Goal: Information Seeking & Learning: Find specific fact

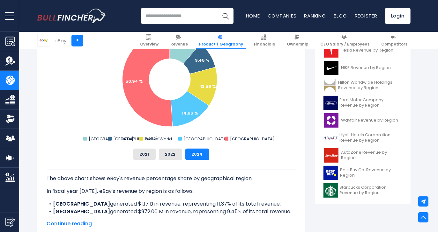
scroll to position [195, 0]
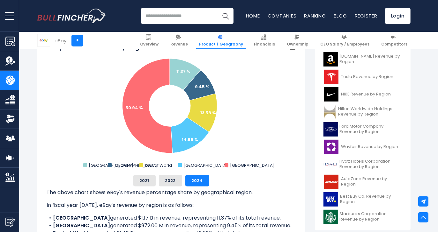
scroll to position [179, 0]
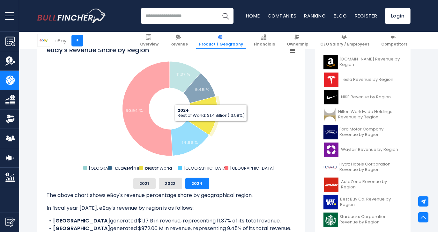
click at [207, 118] on text "13.58 %" at bounding box center [208, 116] width 16 height 6
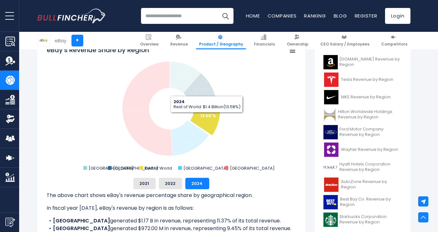
click at [207, 118] on text "13.58 %" at bounding box center [208, 116] width 16 height 6
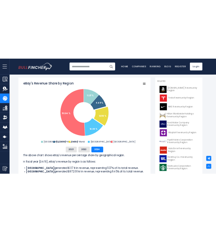
scroll to position [158, 0]
